Goal: Information Seeking & Learning: Learn about a topic

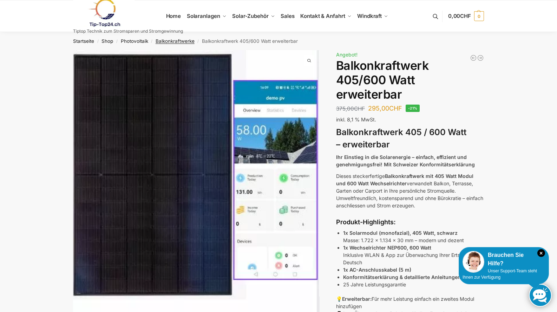
click at [182, 42] on link "Balkonkraftwerke" at bounding box center [174, 41] width 39 height 6
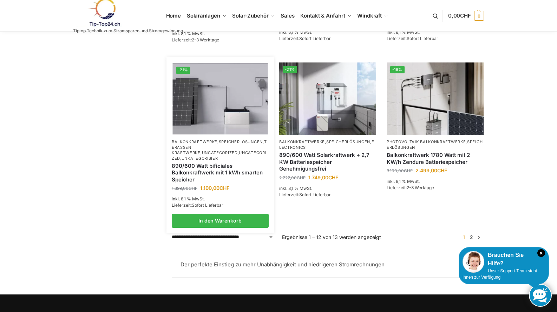
scroll to position [661, 0]
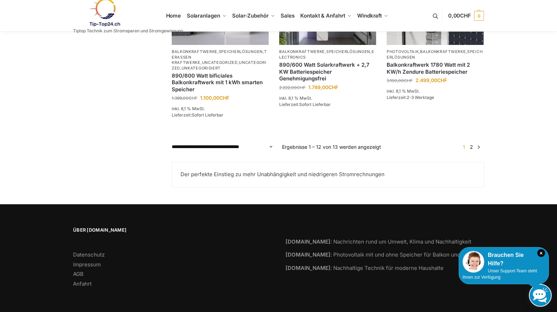
click at [471, 148] on link "2" at bounding box center [471, 147] width 7 height 6
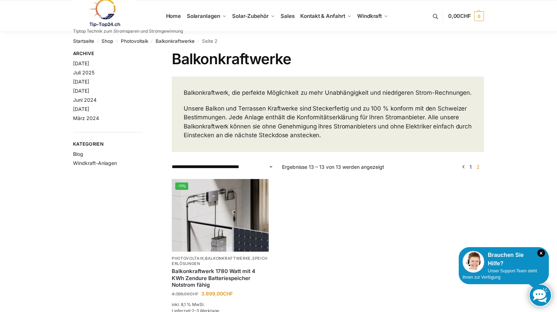
click at [470, 170] on link "1" at bounding box center [470, 167] width 6 height 6
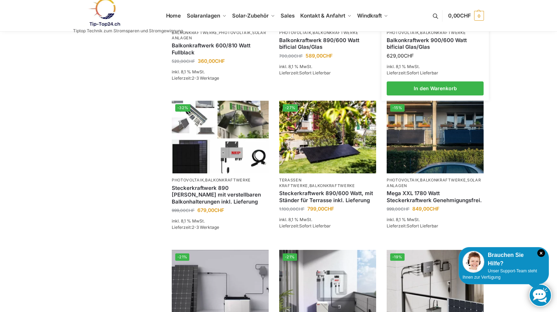
scroll to position [351, 0]
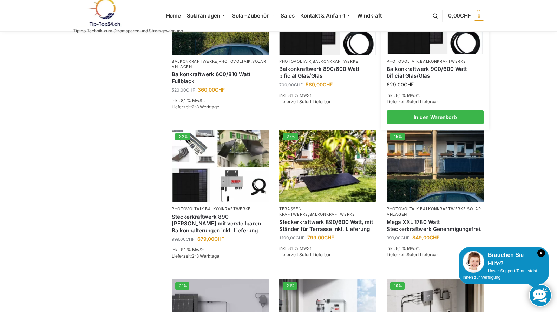
click at [411, 79] on link "Balkonkraftwerk 900/600 Watt bificial Glas/Glas" at bounding box center [434, 73] width 97 height 14
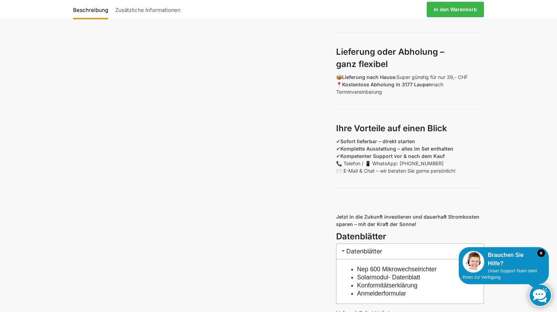
scroll to position [526, 0]
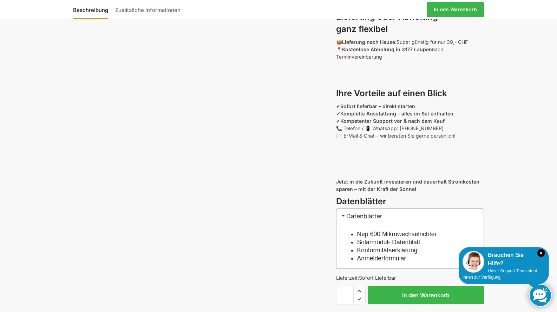
click at [348, 139] on p "✔ Sofort lieferbar – direkt starten ✔ Komplette Ausstattung – alles im Set enth…" at bounding box center [410, 120] width 148 height 37
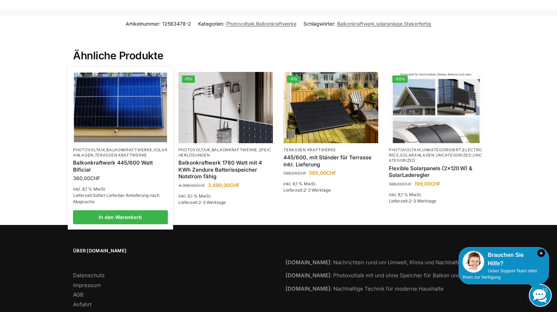
scroll to position [1684, 0]
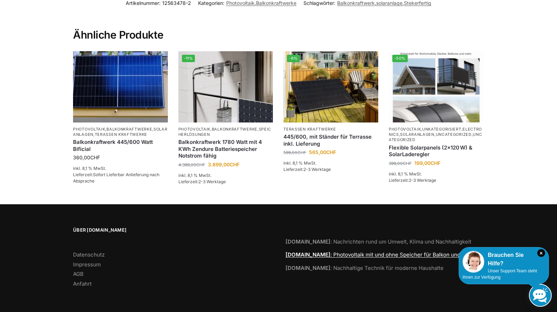
click at [355, 255] on link "Tip-Top24.ch : Photovoltaik mit und ohne Speicher für Balkon und Terrasse" at bounding box center [384, 254] width 198 height 7
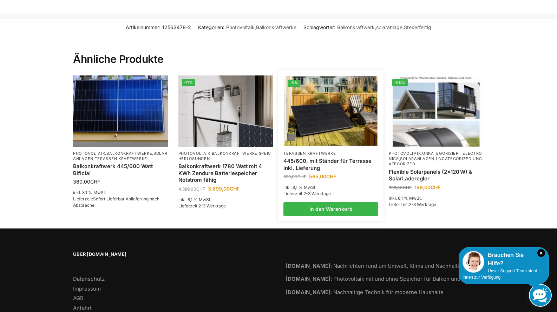
scroll to position [1614, 0]
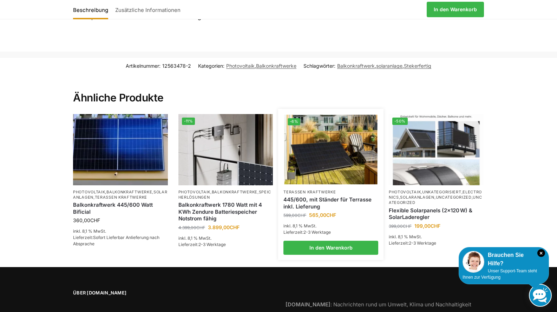
click at [320, 207] on link "445/600, mit Ständer für Terrasse inkl. Lieferung" at bounding box center [330, 203] width 95 height 14
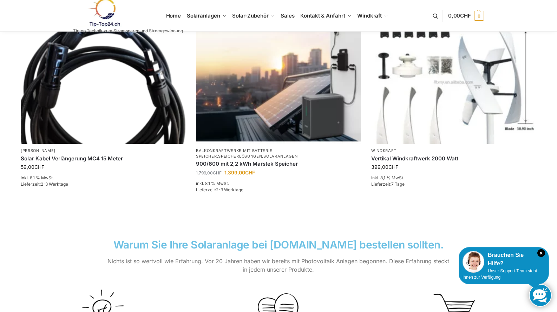
scroll to position [632, 0]
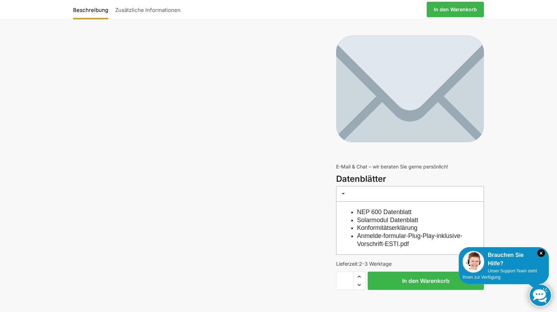
scroll to position [2491, 0]
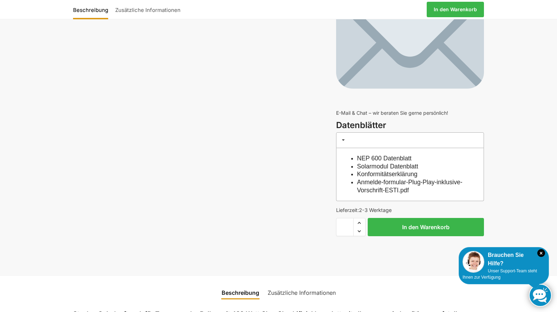
click at [387, 173] on link "Konformitätserklärung" at bounding box center [387, 174] width 60 height 7
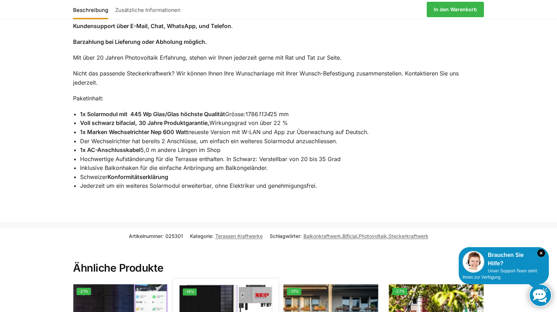
scroll to position [650, 0]
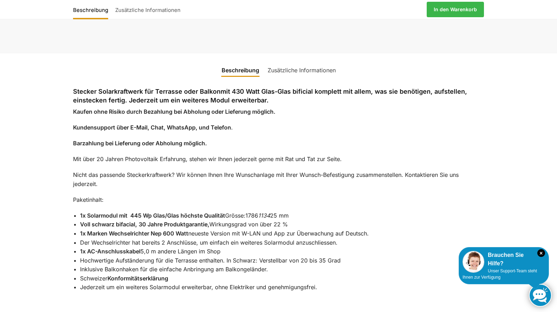
click at [314, 72] on link "Zusätzliche Informationen" at bounding box center [301, 70] width 76 height 17
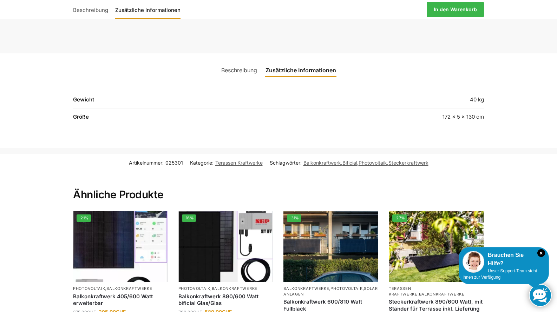
click at [249, 70] on link "Beschreibung" at bounding box center [239, 70] width 44 height 17
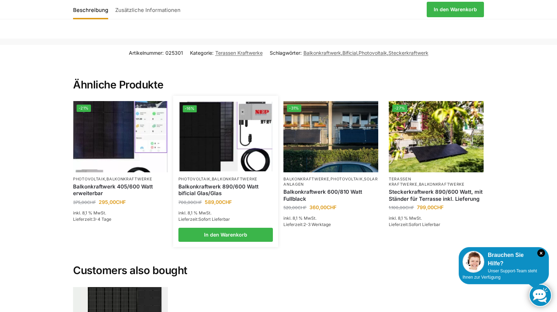
scroll to position [931, 0]
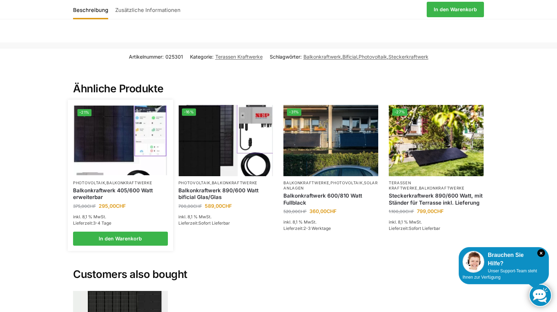
click at [151, 153] on img at bounding box center [120, 141] width 93 height 70
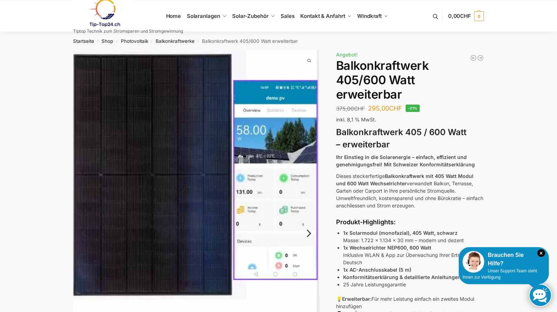
click at [309, 234] on link "Next" at bounding box center [308, 236] width 24 height 7
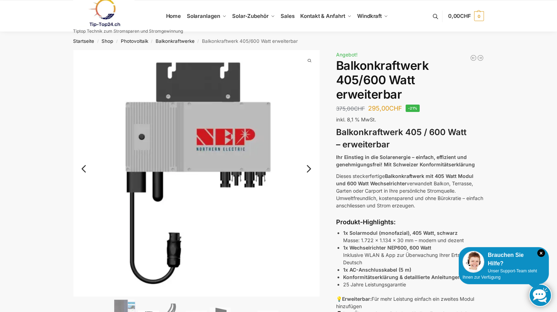
click at [310, 169] on link "Next" at bounding box center [308, 172] width 24 height 7
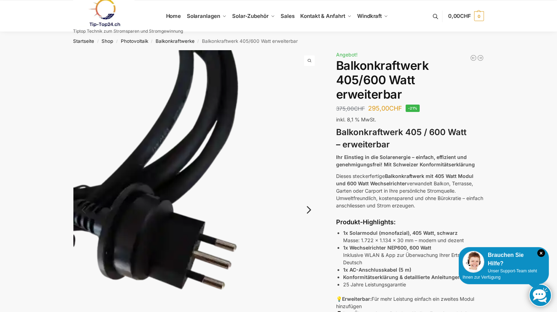
click at [310, 168] on img at bounding box center [196, 214] width 246 height 328
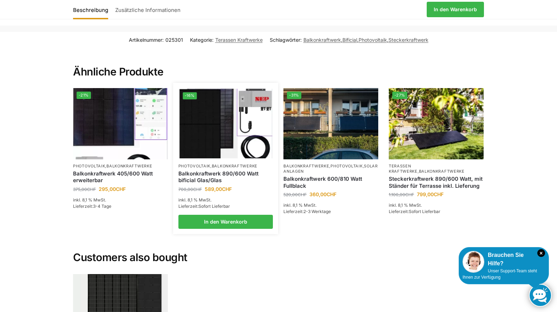
click at [212, 179] on link "Balkonkraftwerk 890/600 Watt bificial Glas/Glas" at bounding box center [225, 177] width 95 height 14
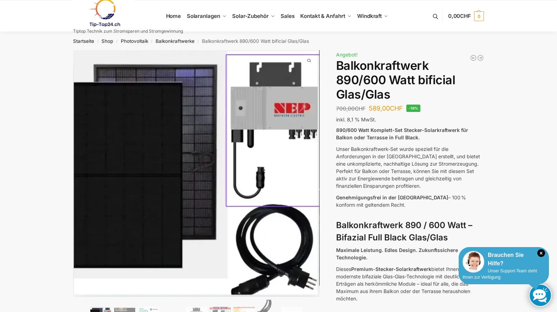
click at [501, 267] on div "Brauchen Sie Hilfe?" at bounding box center [503, 259] width 82 height 17
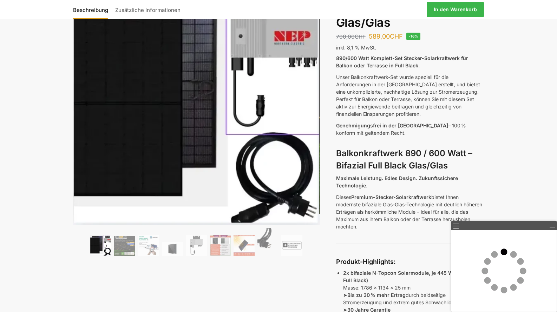
scroll to position [105, 0]
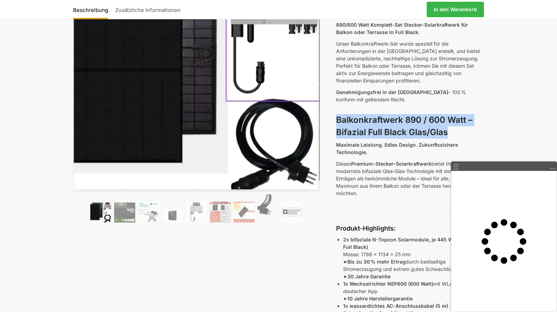
drag, startPoint x: 338, startPoint y: 119, endPoint x: 454, endPoint y: 132, distance: 116.9
click at [454, 132] on h3 "Balkonkraftwerk 890 / 600 Watt – Bifazial Full Black Glas/Glas" at bounding box center [410, 126] width 148 height 25
copy strong "Balkonkraftwerk 890 / 600 Watt – Bifazial Full Black Glas/Glas"
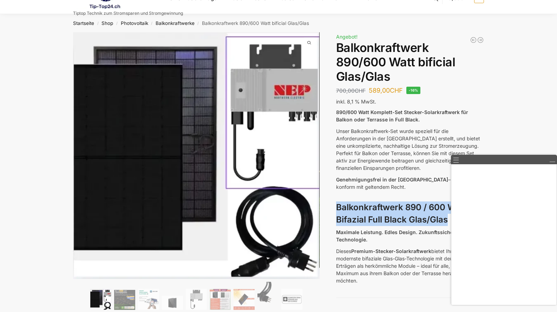
scroll to position [0, 0]
